Goal: Transaction & Acquisition: Purchase product/service

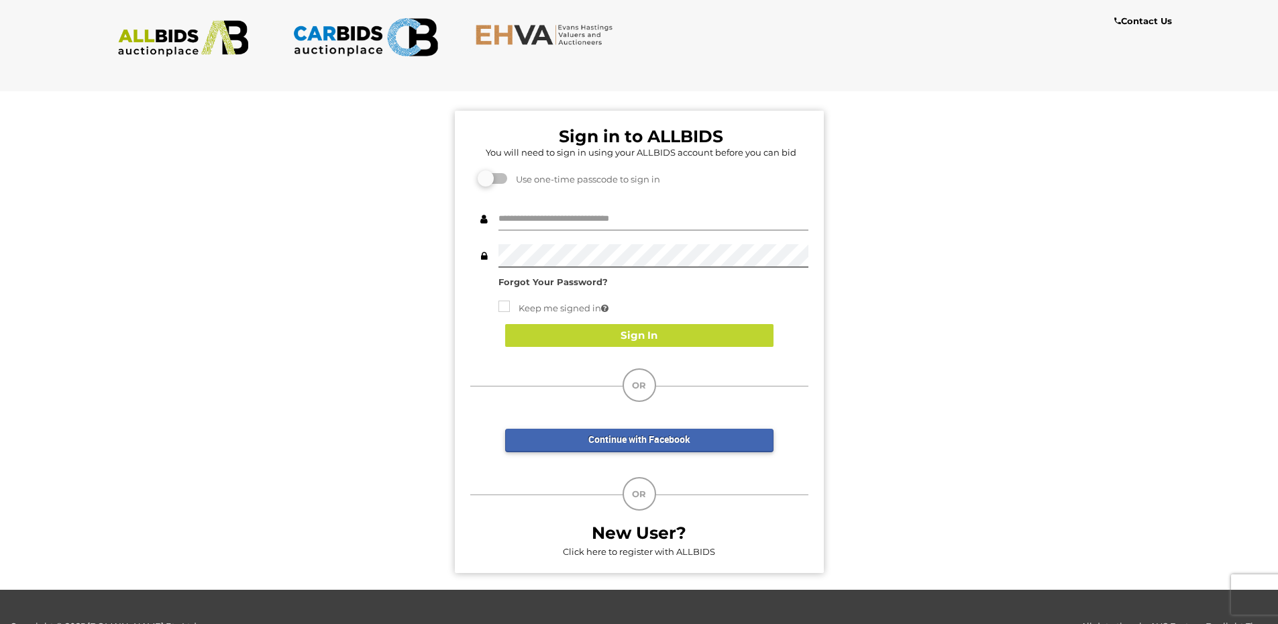
type input "*******"
click at [571, 350] on div "Sign In" at bounding box center [639, 336] width 338 height 50
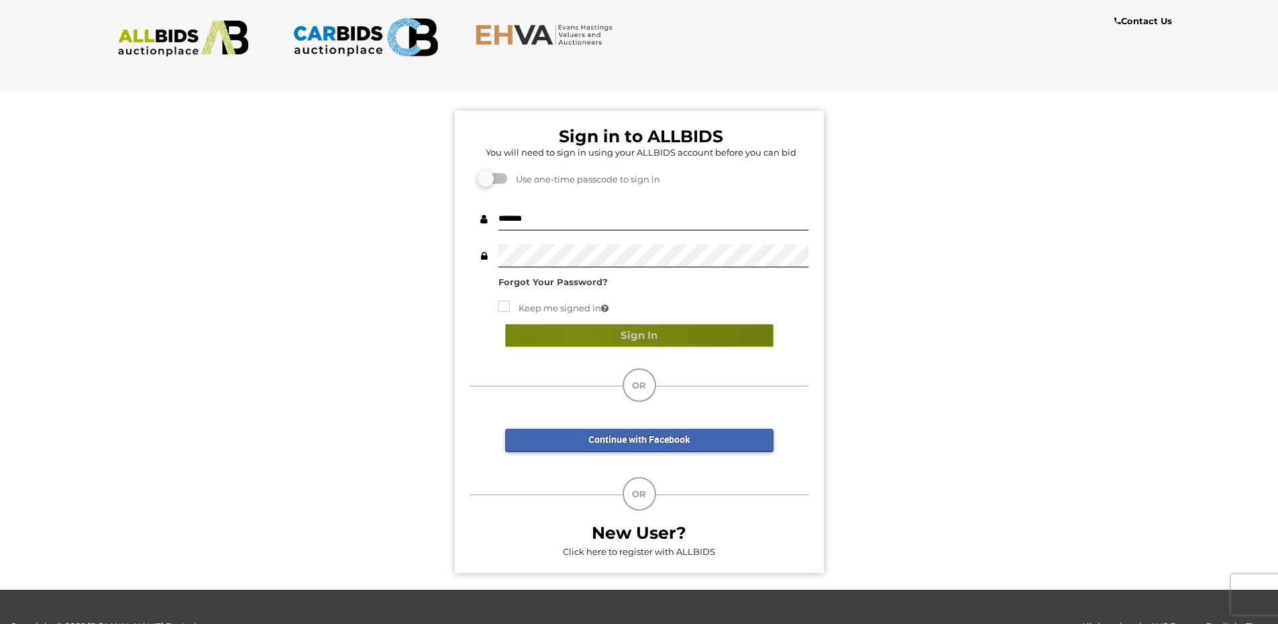
click at [576, 339] on button "Sign In" at bounding box center [639, 335] width 268 height 23
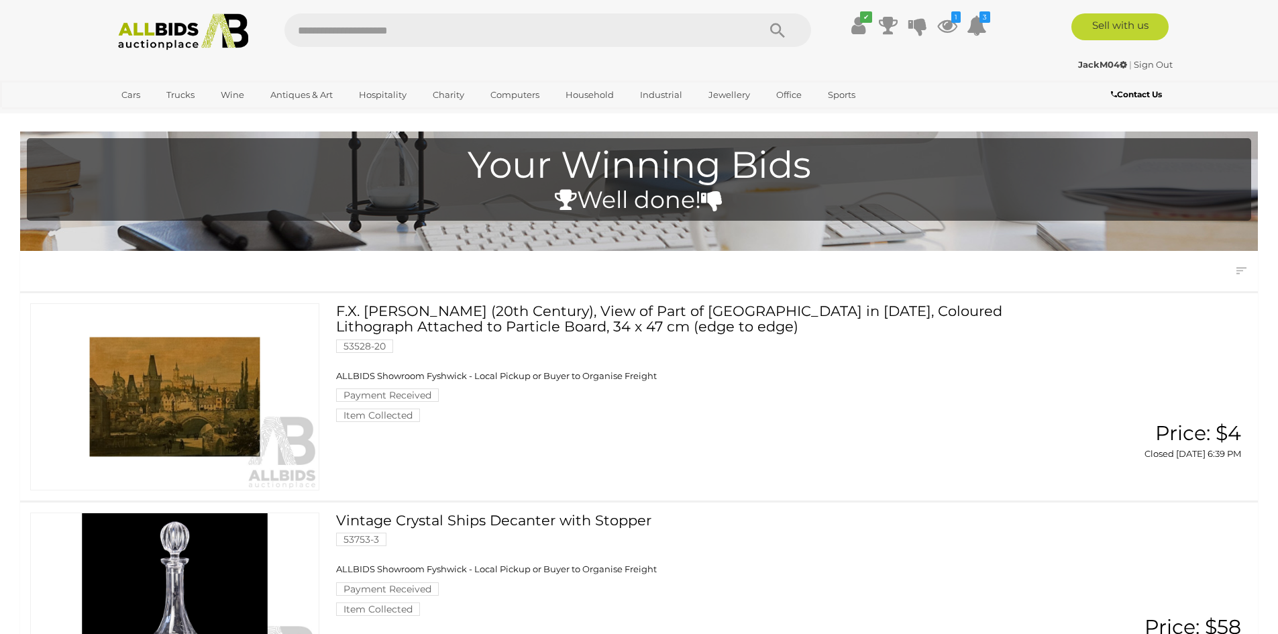
click at [184, 34] on img at bounding box center [184, 31] width 146 height 37
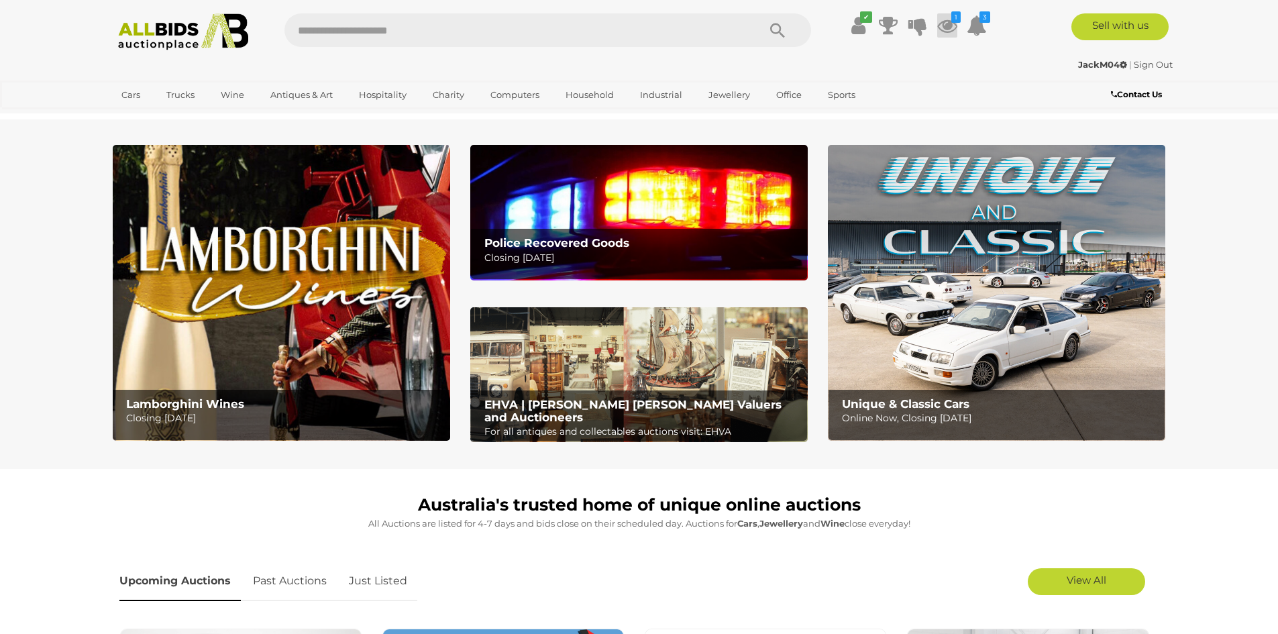
click at [954, 30] on icon at bounding box center [947, 25] width 20 height 24
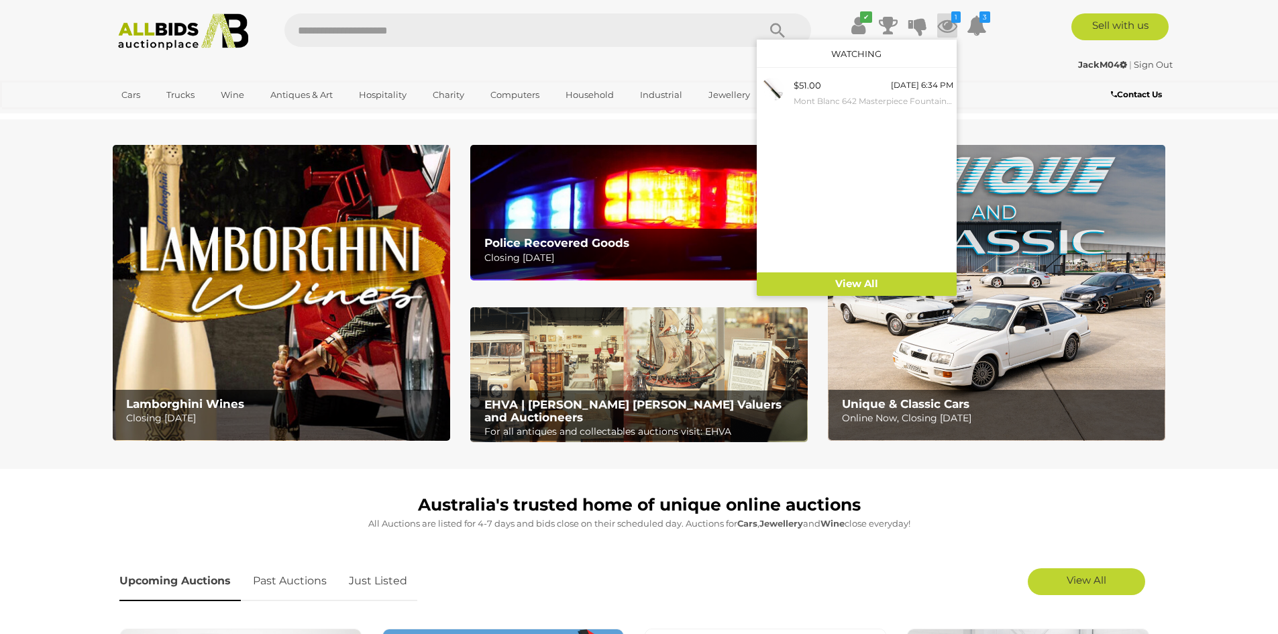
click at [952, 25] on icon at bounding box center [947, 25] width 20 height 24
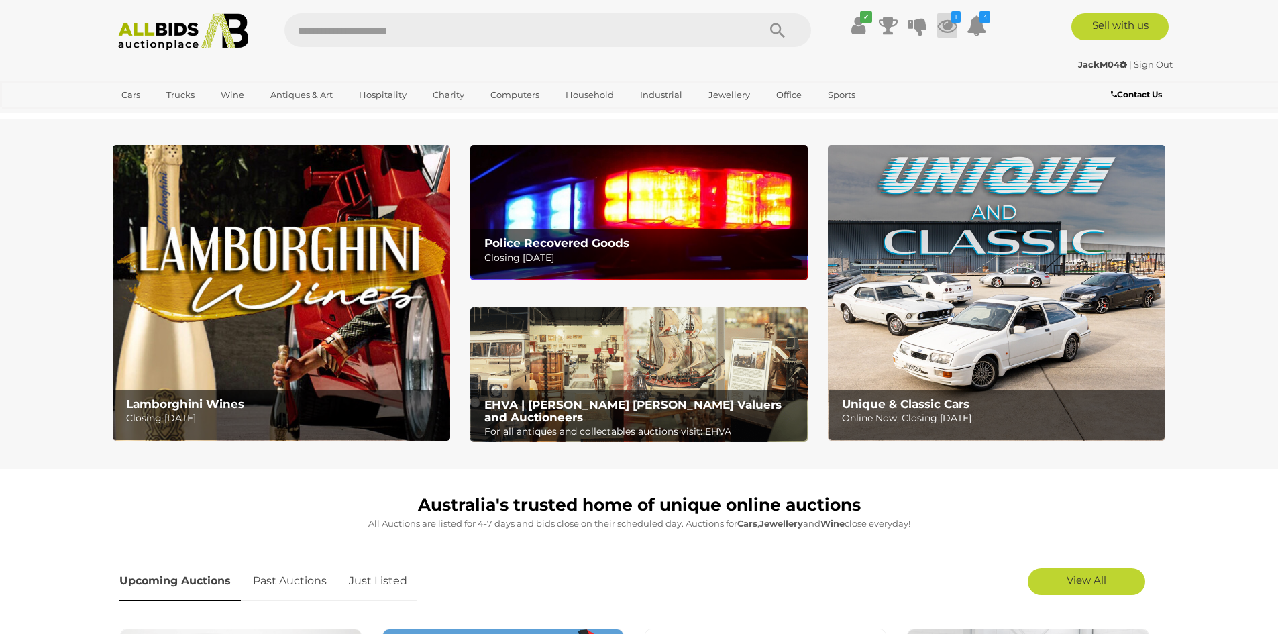
click at [939, 27] on icon at bounding box center [947, 25] width 20 height 24
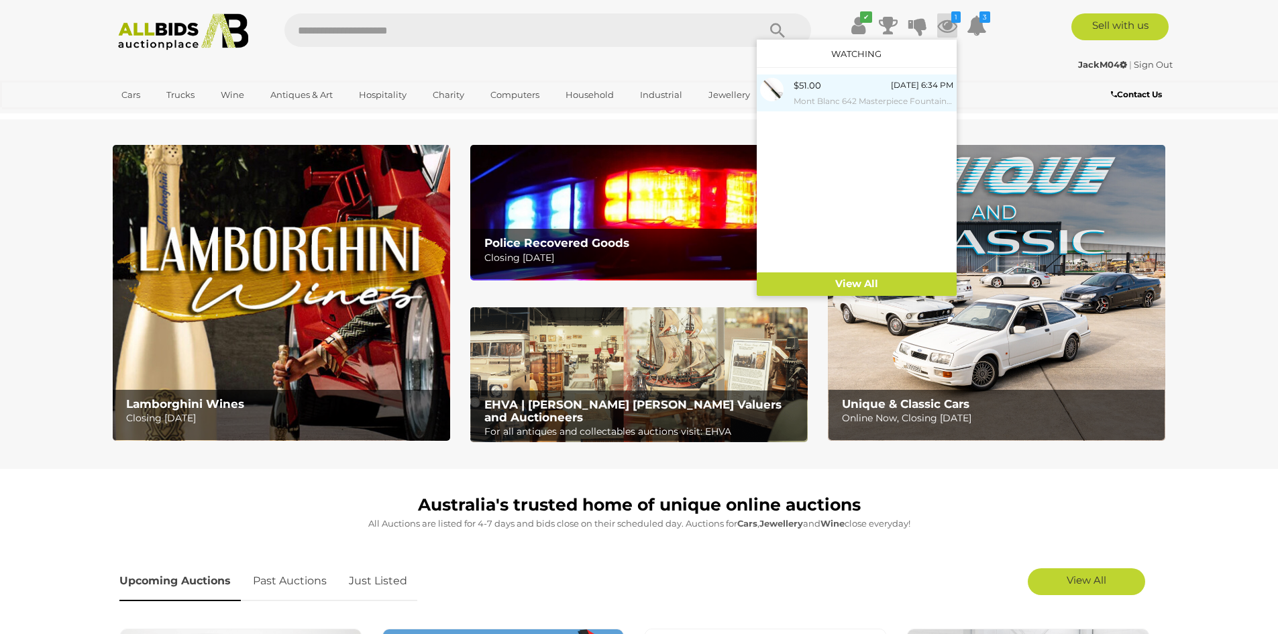
click at [839, 110] on link "$51.00 Wednesday 6:34 PM Mont Blanc 642 Masterpiece Fountain Pen with 14CT Gold…" at bounding box center [857, 92] width 200 height 37
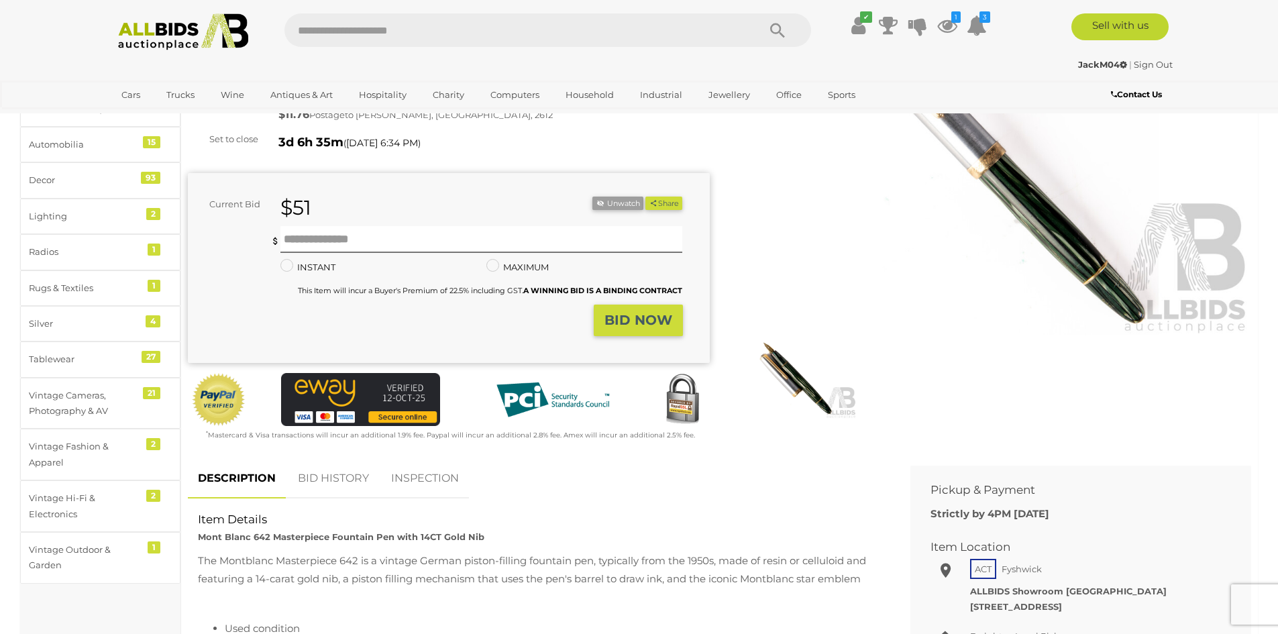
scroll to position [268, 0]
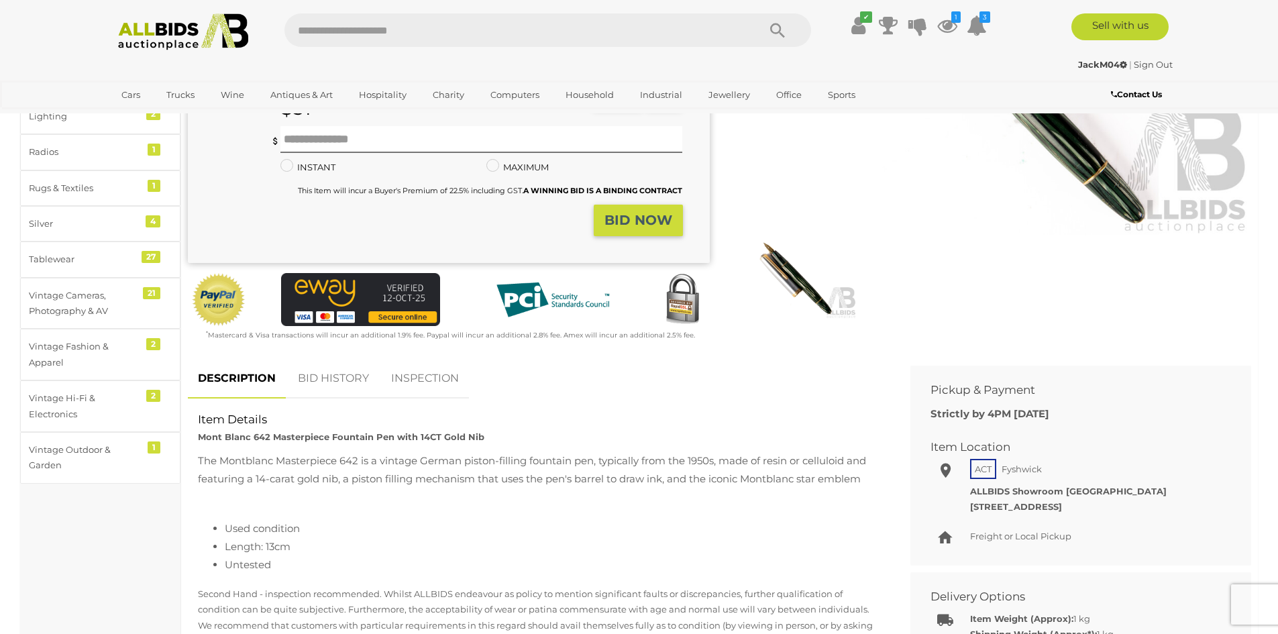
click at [798, 289] on img at bounding box center [794, 279] width 123 height 80
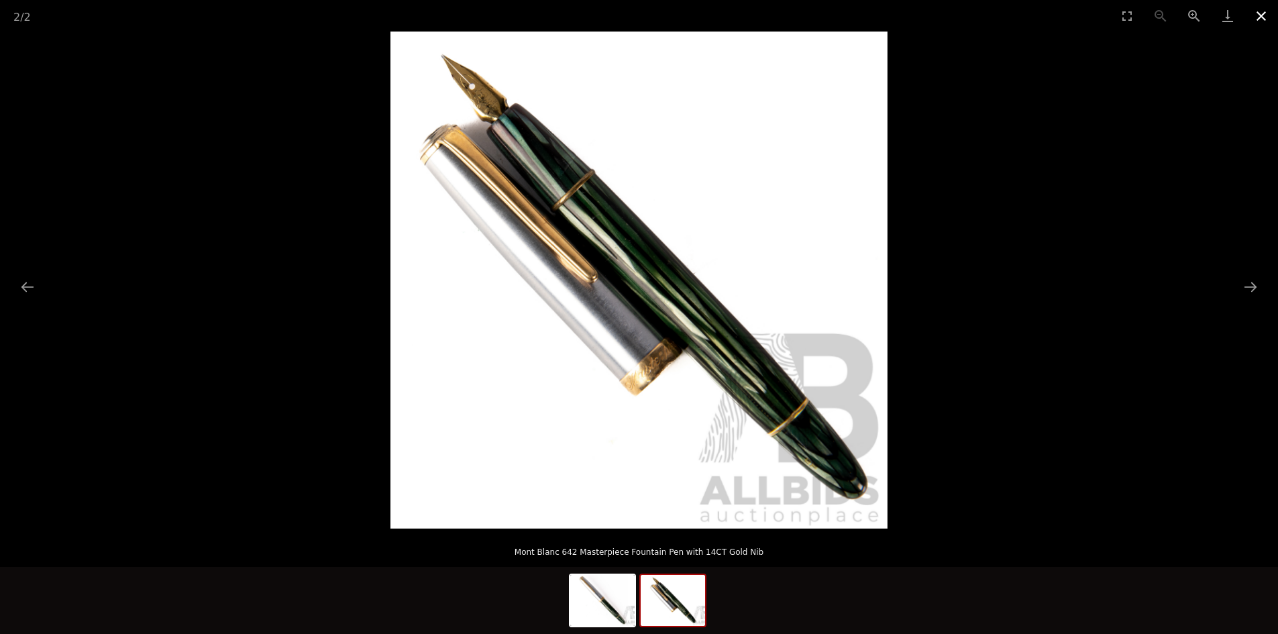
click at [1260, 14] on button "Close gallery" at bounding box center [1262, 16] width 34 height 32
